Goal: Communication & Community: Share content

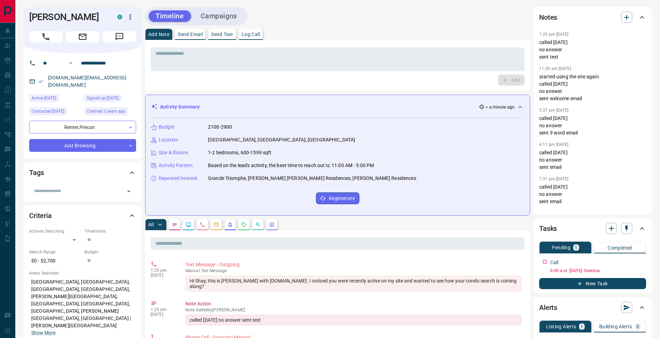
click at [330, 72] on div "* ​ Add" at bounding box center [338, 65] width 374 height 40
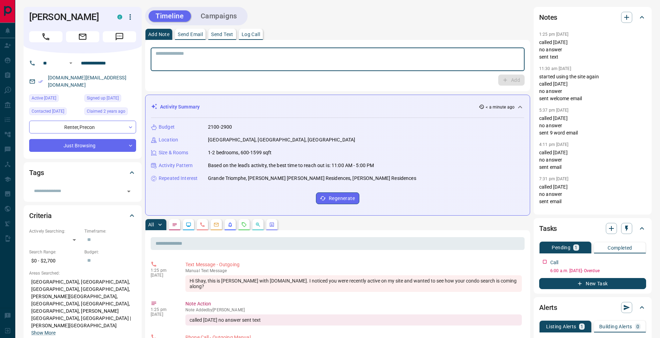
click at [382, 61] on textarea at bounding box center [338, 60] width 364 height 18
drag, startPoint x: 253, startPoint y: 31, endPoint x: 287, endPoint y: 44, distance: 36.2
click at [253, 31] on button "Log Call" at bounding box center [251, 34] width 24 height 11
click at [506, 84] on button "Log Call" at bounding box center [510, 80] width 27 height 11
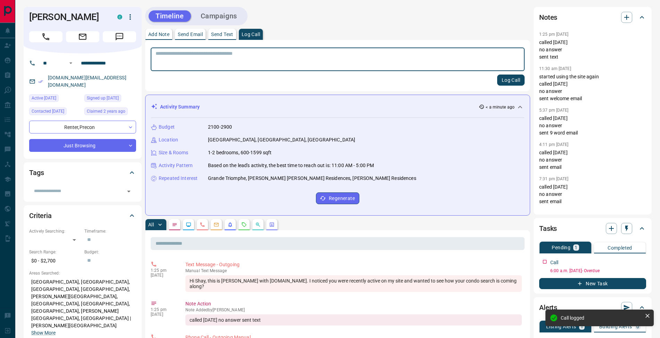
click at [160, 38] on button "Add Note" at bounding box center [158, 34] width 27 height 11
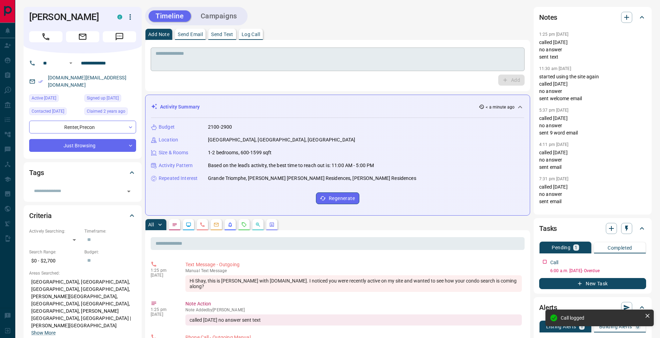
click at [166, 62] on textarea at bounding box center [338, 60] width 364 height 18
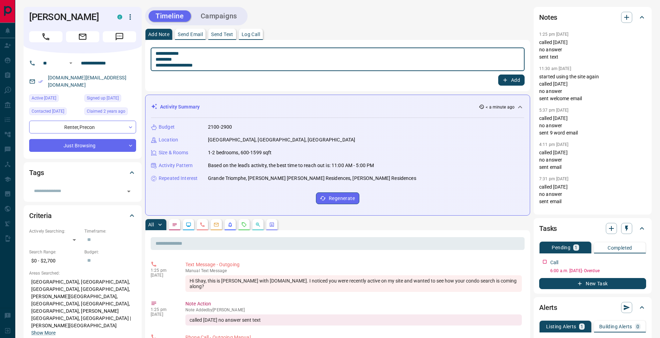
click at [158, 59] on textarea "**********" at bounding box center [338, 60] width 364 height 18
type textarea "**********"
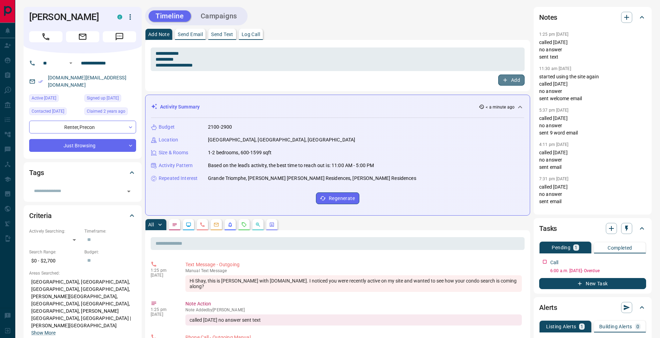
click at [517, 82] on button "Add" at bounding box center [511, 80] width 26 height 11
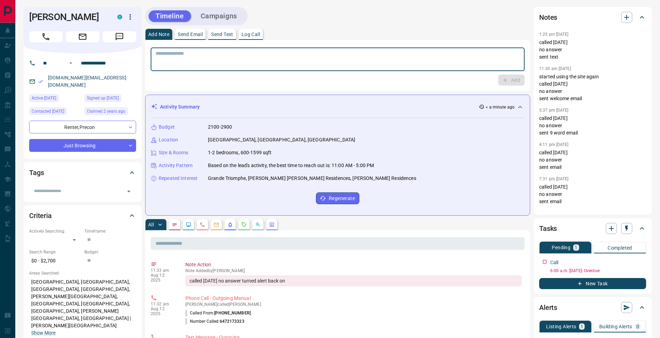
click at [208, 57] on textarea at bounding box center [338, 60] width 364 height 18
type textarea "**********"
click at [521, 81] on button "Add" at bounding box center [511, 80] width 26 height 11
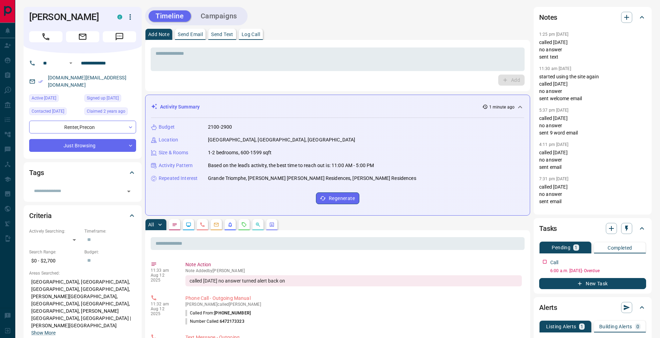
click at [190, 35] on p "Send Email" at bounding box center [190, 34] width 25 height 5
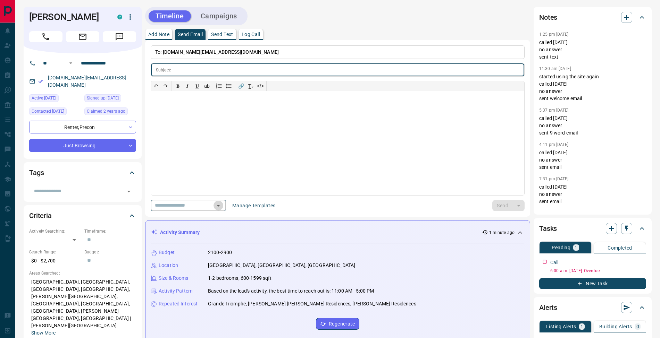
click at [223, 206] on icon "Open" at bounding box center [218, 206] width 8 height 8
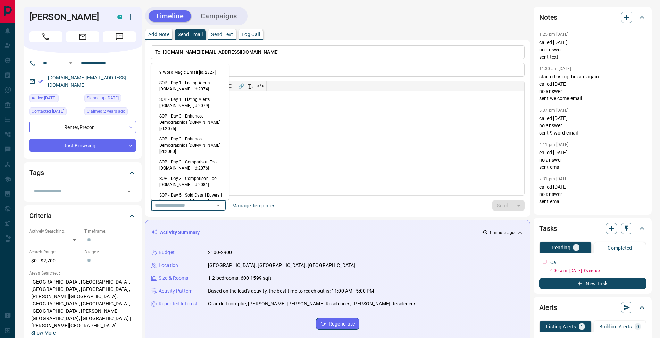
click at [179, 74] on li "9 Word Magic Email [id:2327]" at bounding box center [190, 72] width 78 height 10
type input "****"
type input "**********"
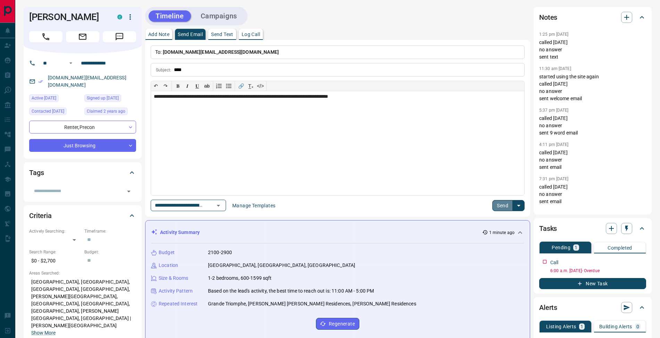
click at [501, 206] on button "Send" at bounding box center [502, 205] width 20 height 11
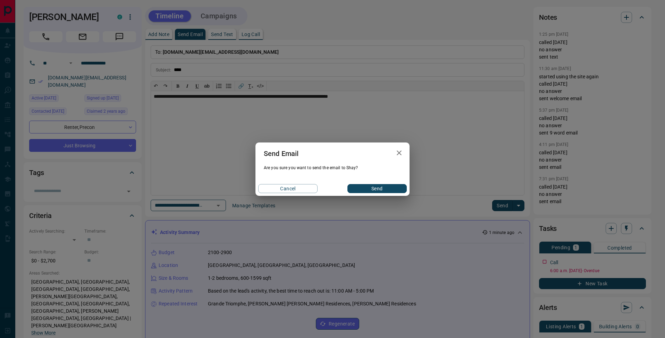
click at [369, 186] on button "Send" at bounding box center [376, 188] width 59 height 9
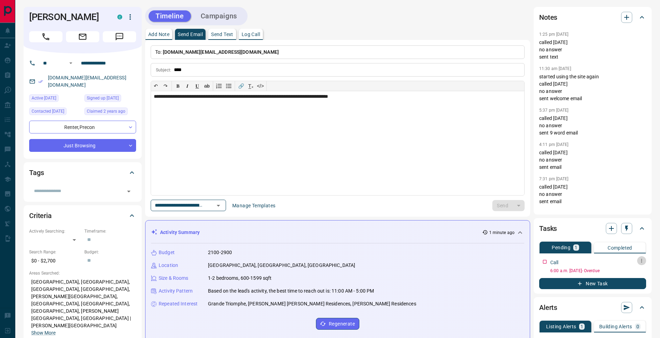
click at [641, 263] on icon "button" at bounding box center [641, 261] width 1 height 4
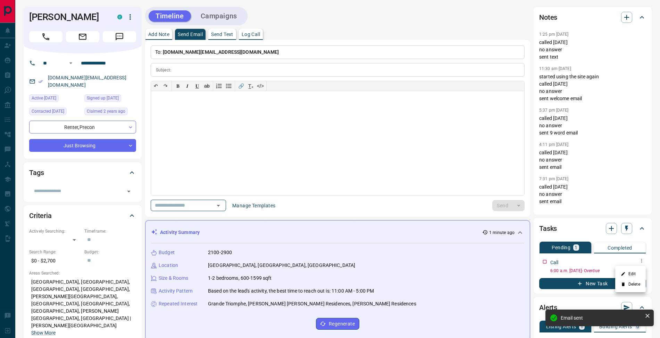
click at [635, 271] on li "Edit" at bounding box center [630, 274] width 31 height 10
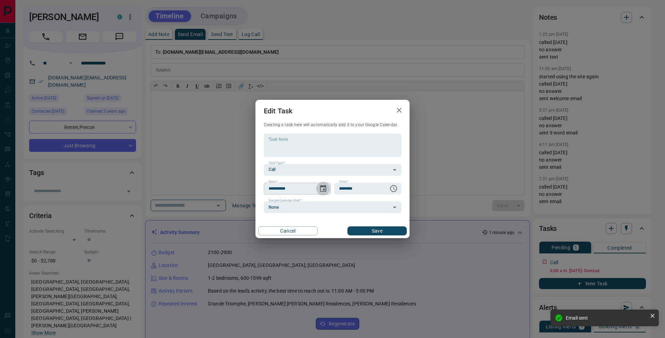
click at [325, 188] on icon "Choose date, selected date is Aug 8, 2025" at bounding box center [323, 189] width 8 height 8
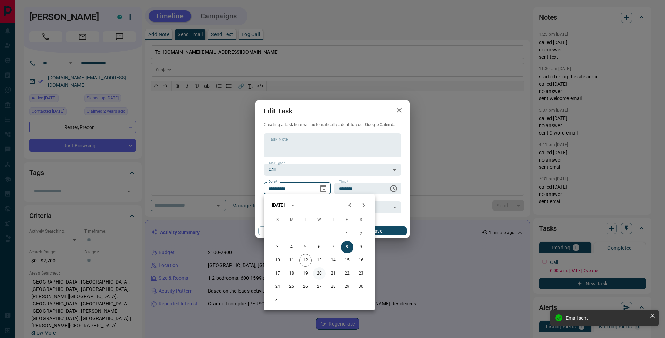
click at [316, 275] on button "20" at bounding box center [319, 274] width 12 height 12
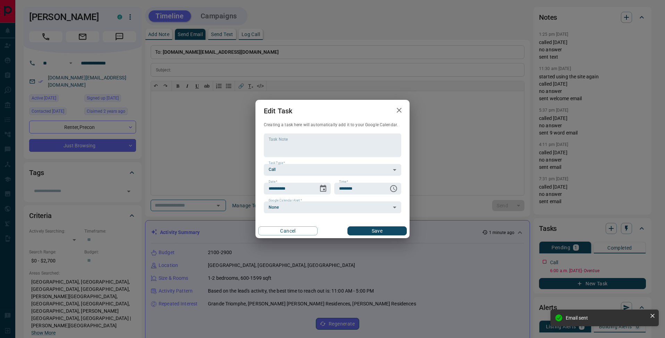
type input "**********"
click at [388, 232] on button "Save" at bounding box center [376, 231] width 59 height 9
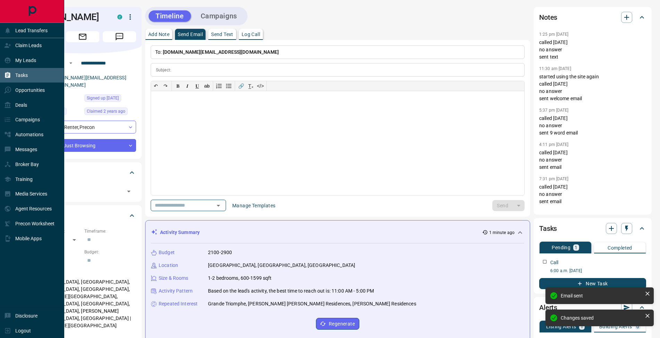
click at [4, 73] on icon at bounding box center [7, 75] width 7 height 7
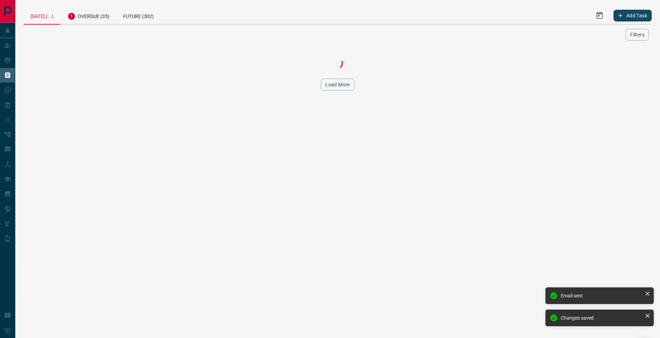
drag, startPoint x: 77, startPoint y: 12, endPoint x: 91, endPoint y: 27, distance: 20.2
click at [76, 12] on icon at bounding box center [71, 16] width 8 height 8
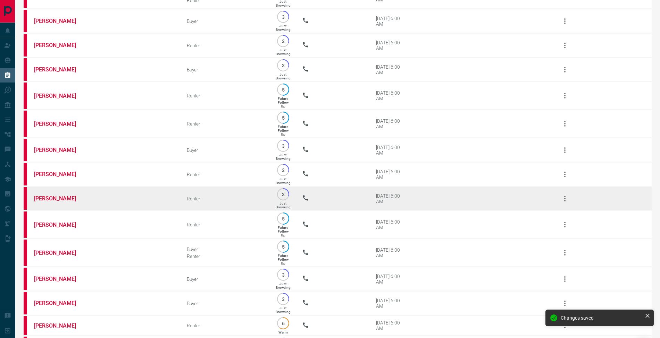
scroll to position [634, 0]
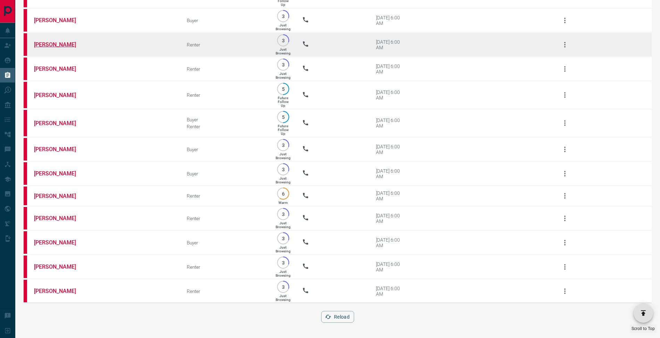
click at [54, 41] on link "[PERSON_NAME]" at bounding box center [60, 44] width 52 height 7
